Goal: Task Accomplishment & Management: Manage account settings

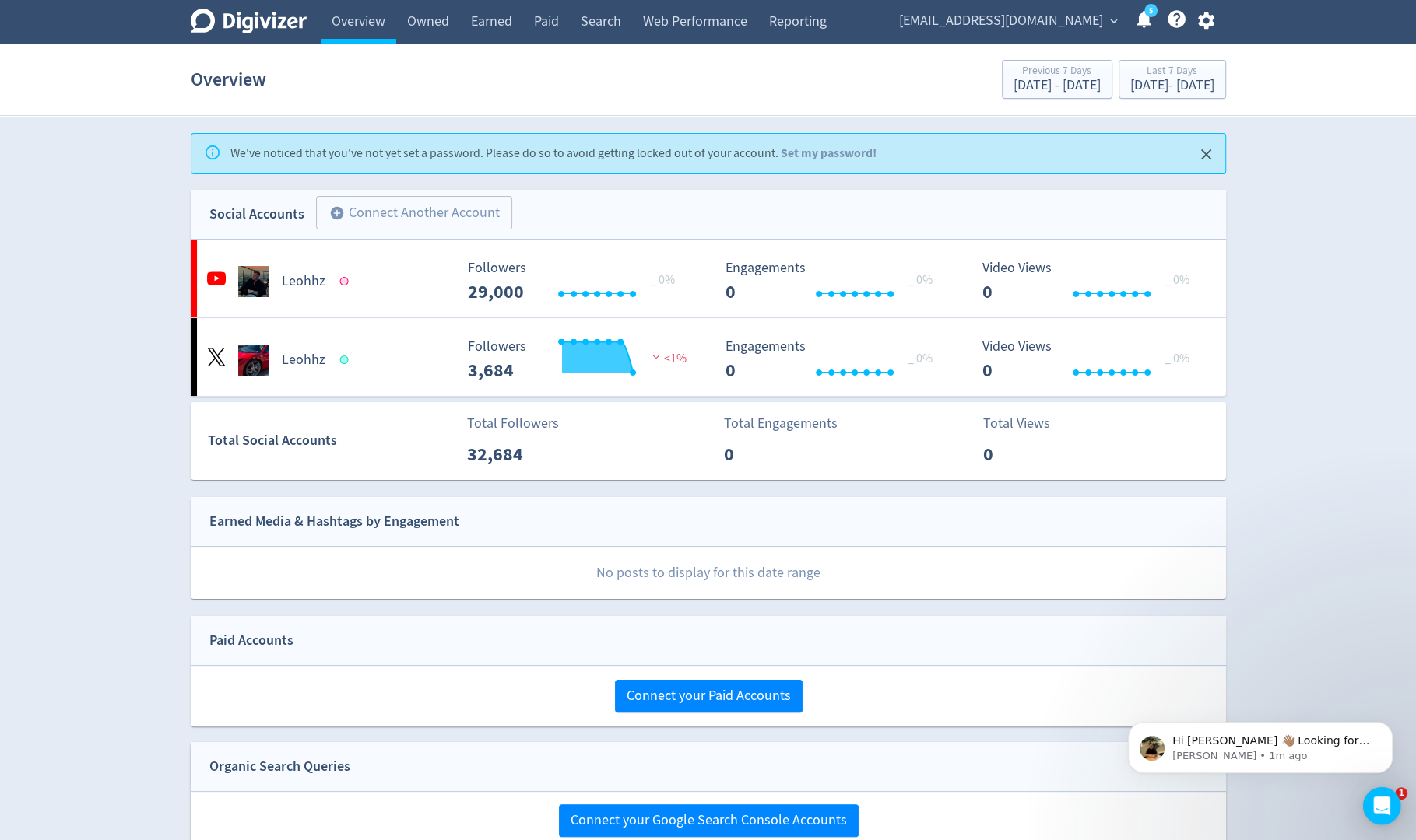
click at [1205, 23] on icon "button" at bounding box center [1206, 20] width 21 height 21
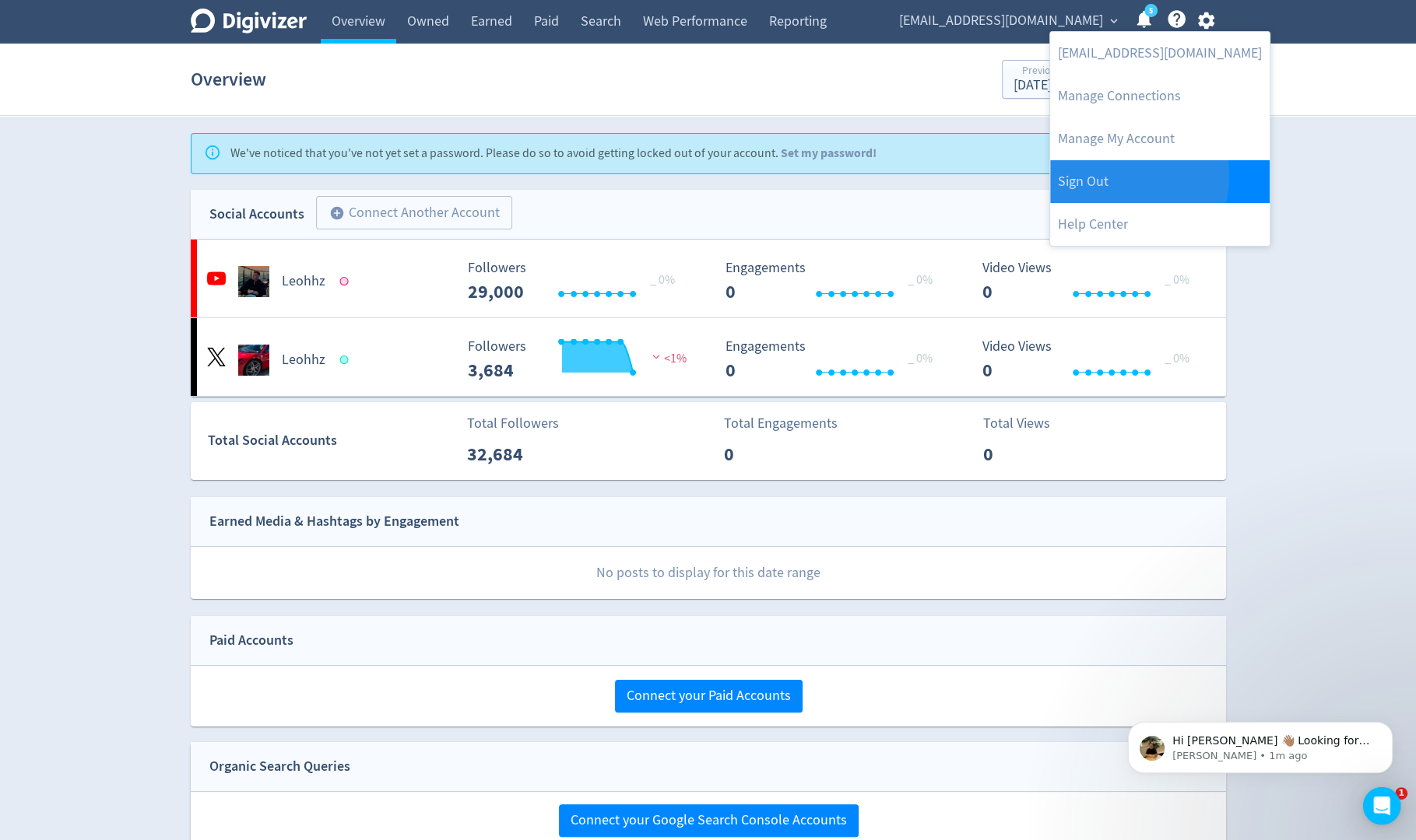
click at [1114, 176] on link "Sign Out" at bounding box center [1159, 181] width 219 height 43
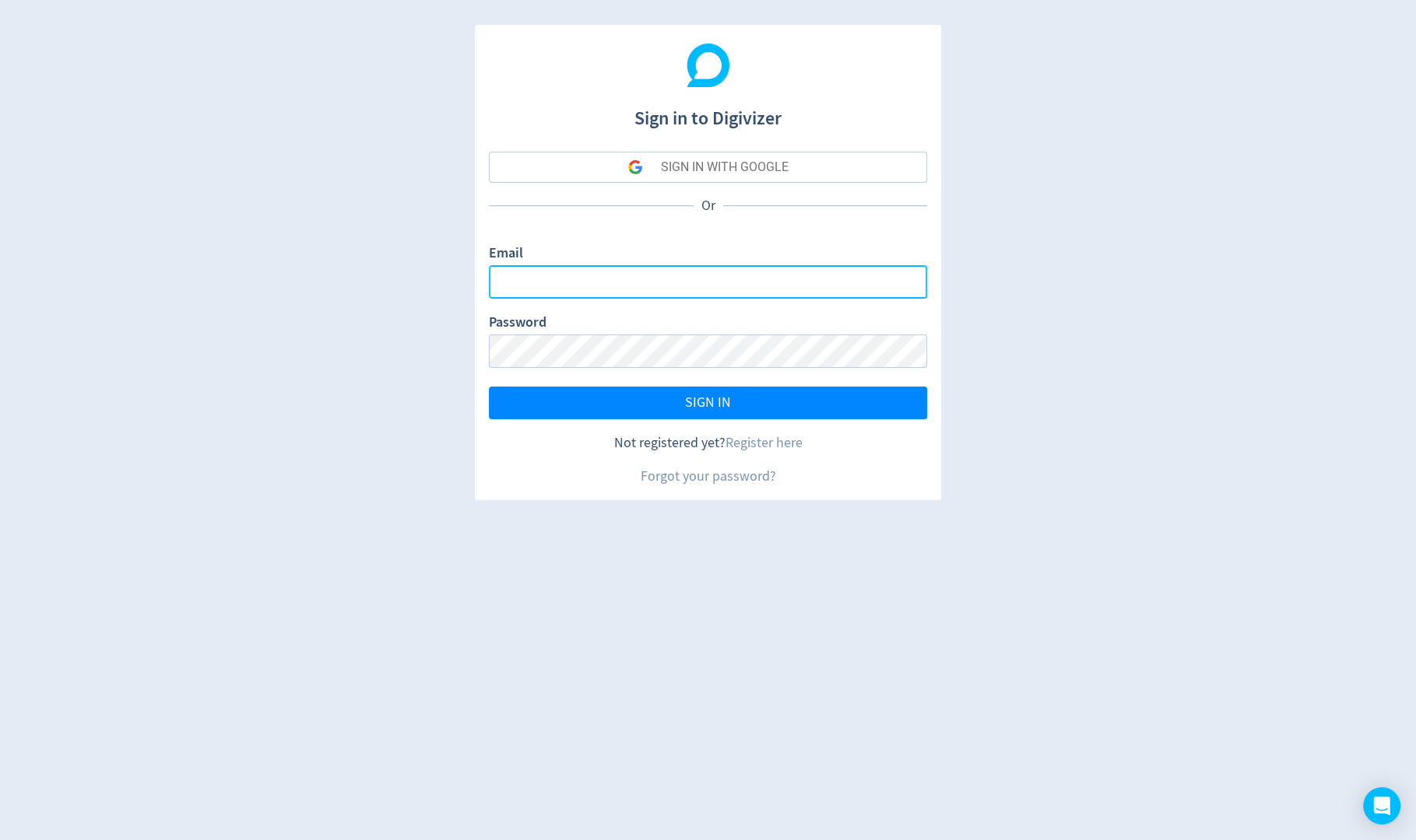
type input "sanjita.shah@digivizer.com"
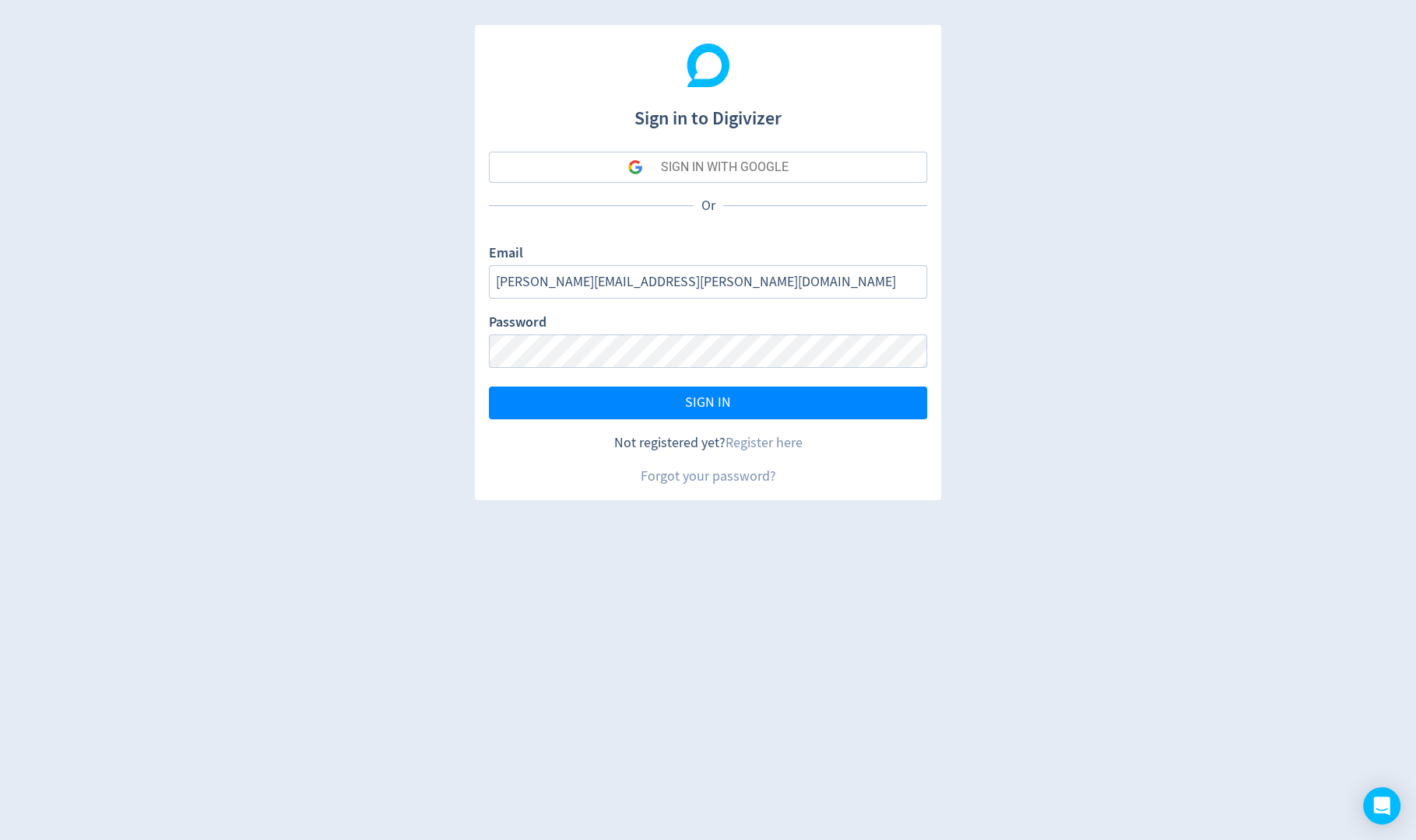
click at [810, 157] on button "SIGN IN WITH GOOGLE" at bounding box center [708, 167] width 438 height 31
